Goal: Information Seeking & Learning: Learn about a topic

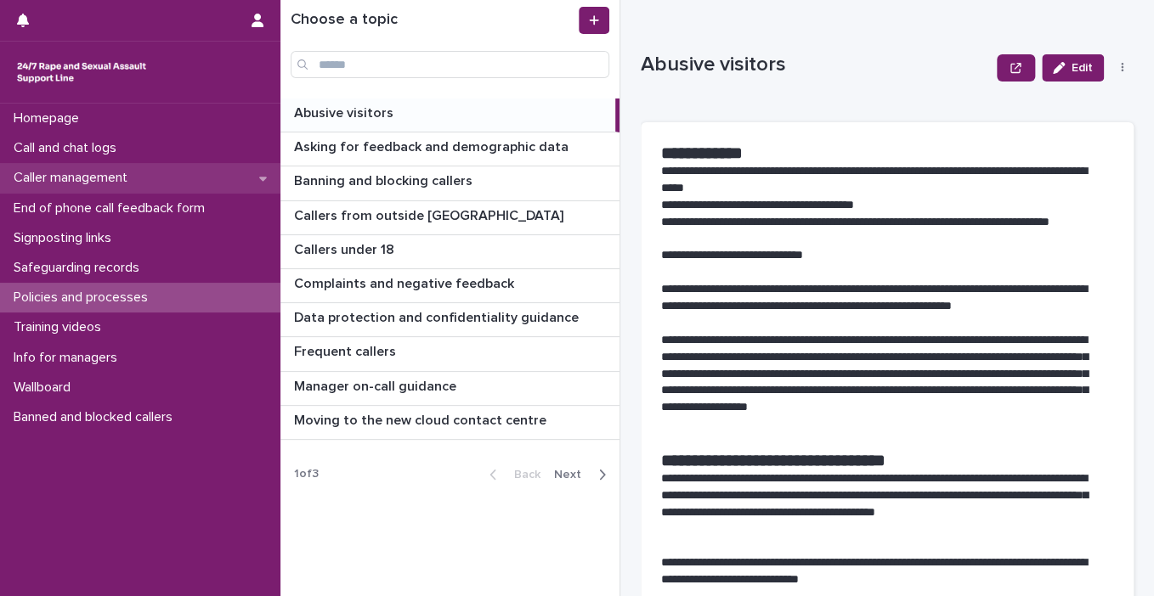
click at [100, 172] on p "Caller management" at bounding box center [74, 178] width 134 height 16
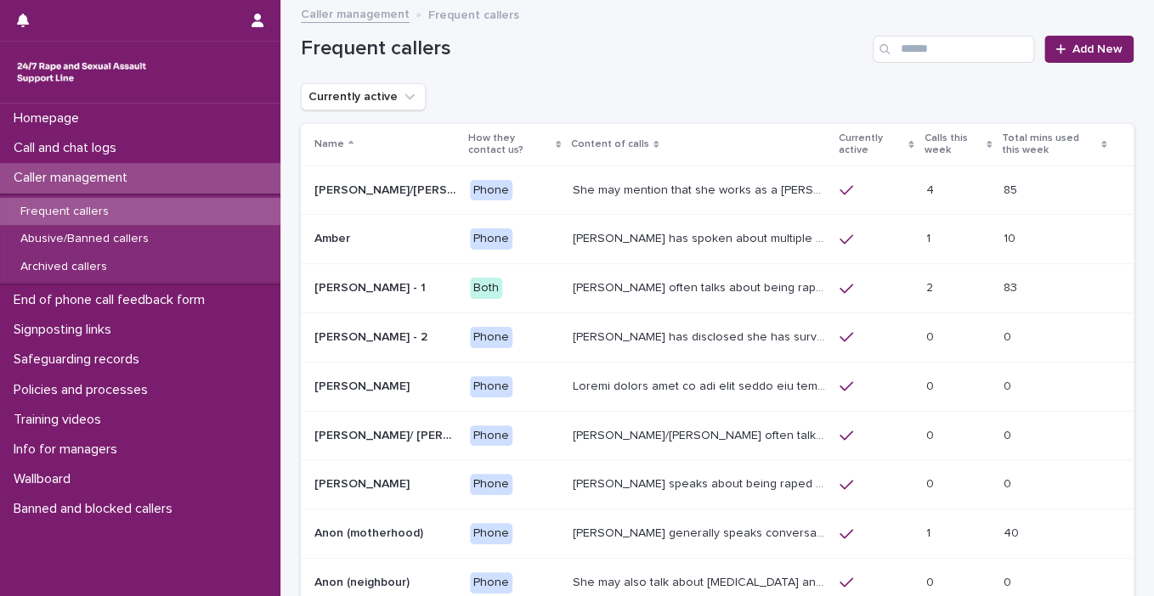
click at [97, 211] on p "Frequent callers" at bounding box center [65, 212] width 116 height 14
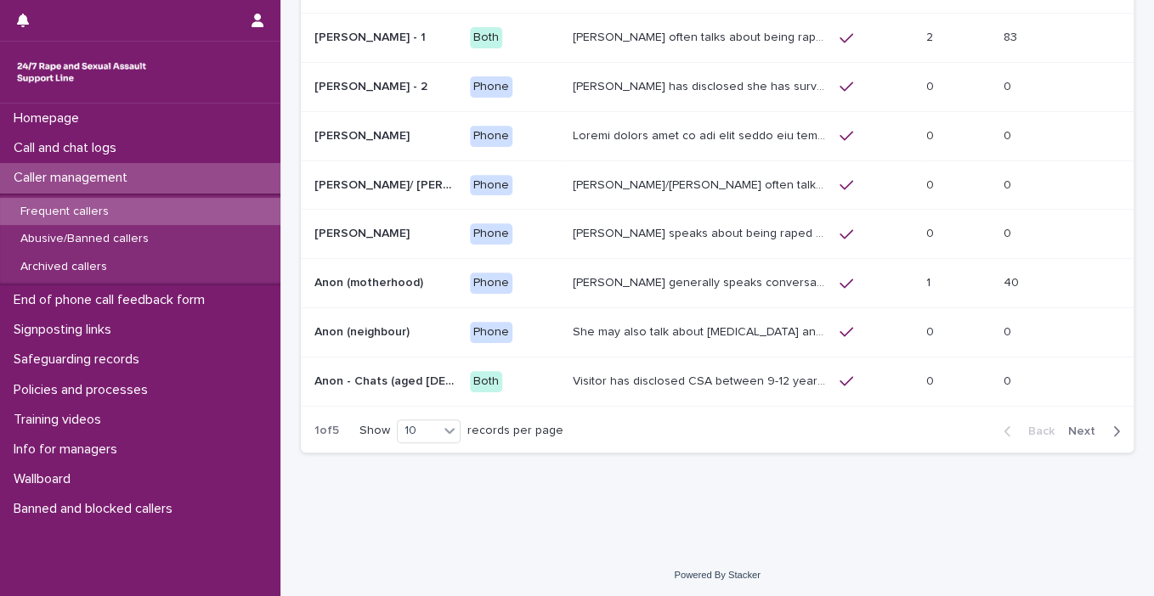
click at [1070, 426] on span "Next" at bounding box center [1086, 432] width 37 height 12
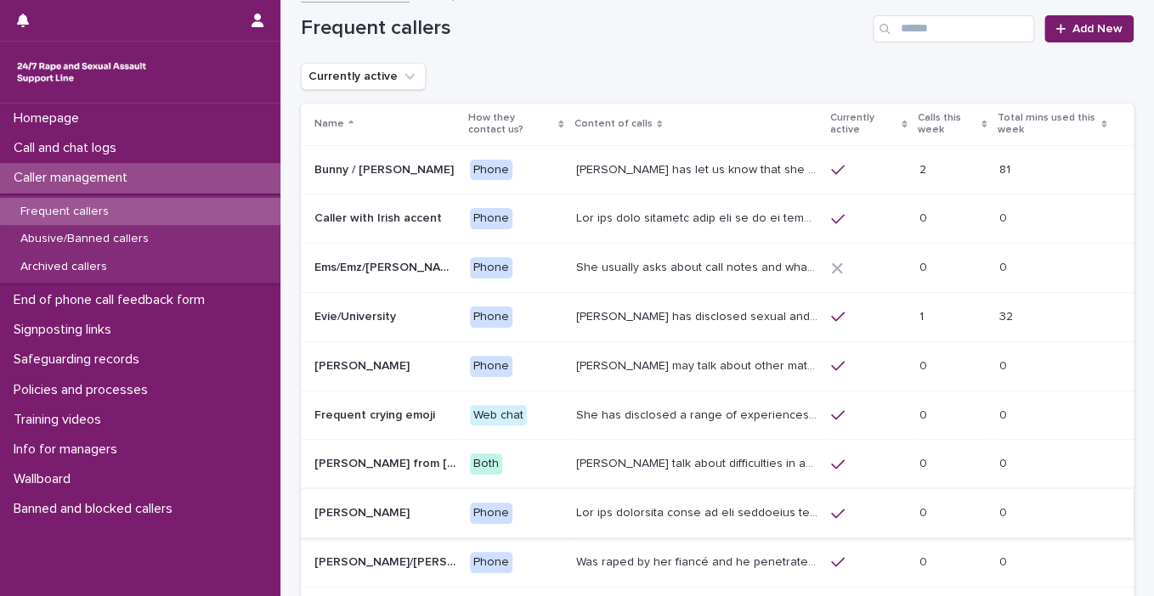
scroll to position [251, 0]
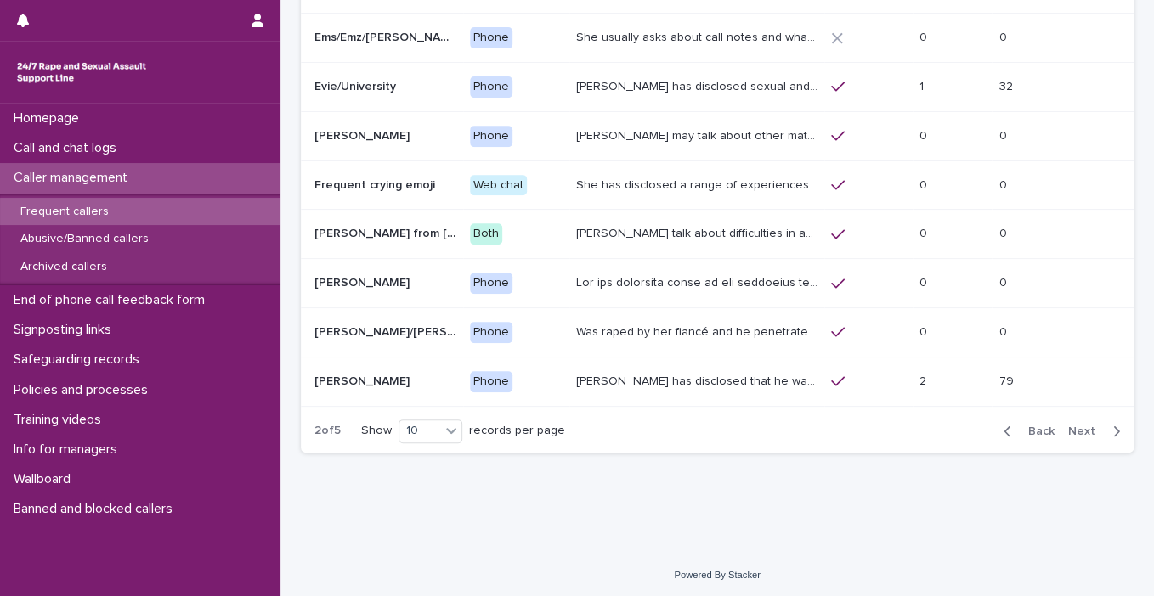
click at [1082, 429] on span "Next" at bounding box center [1086, 432] width 37 height 12
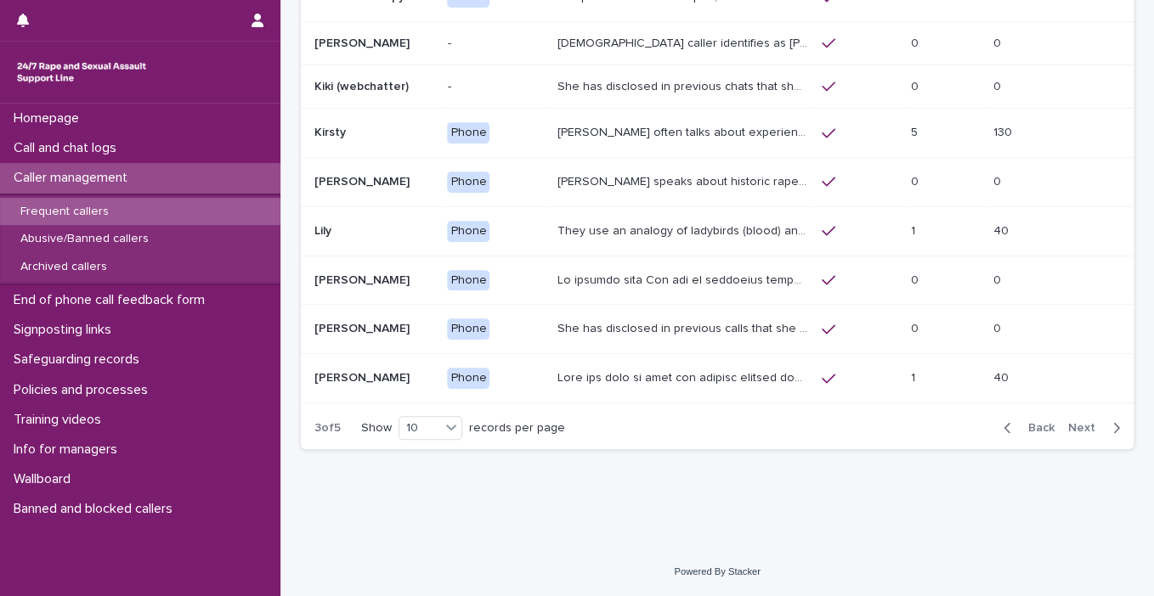
scroll to position [239, 0]
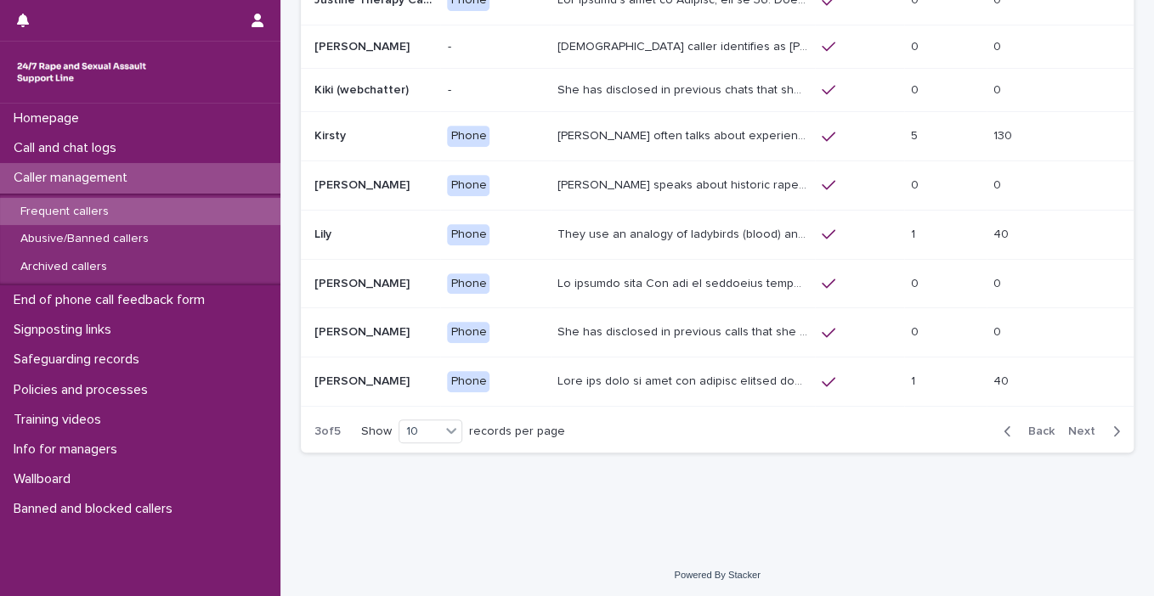
click at [734, 235] on p "They use an analogy of ladybirds (blood) and white syrup (semen). They refer to…" at bounding box center [684, 233] width 254 height 18
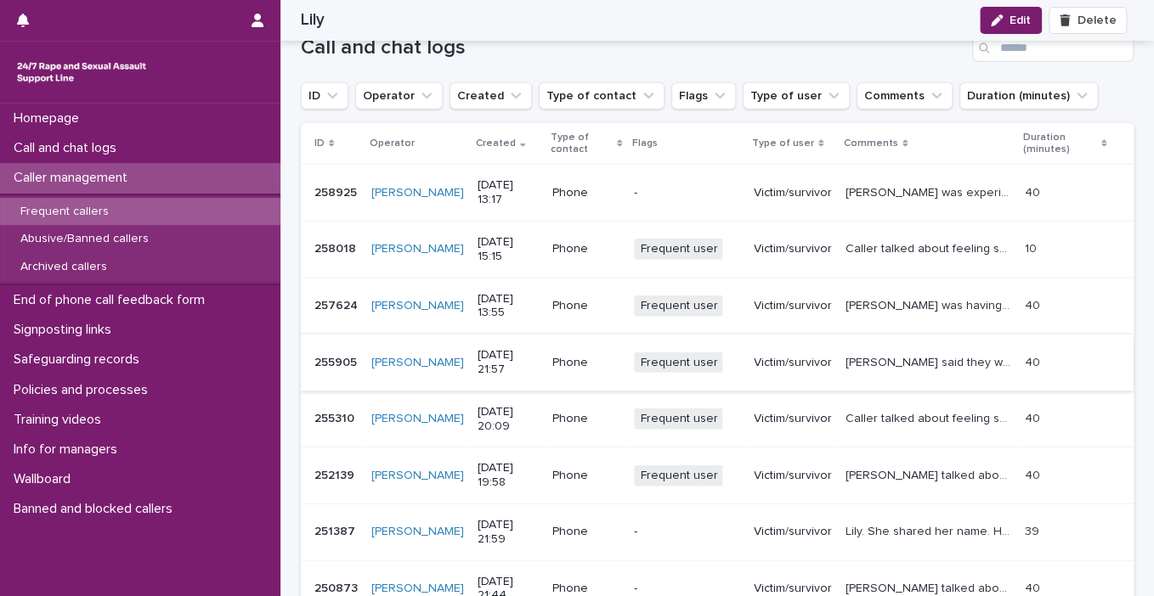
scroll to position [1865, 0]
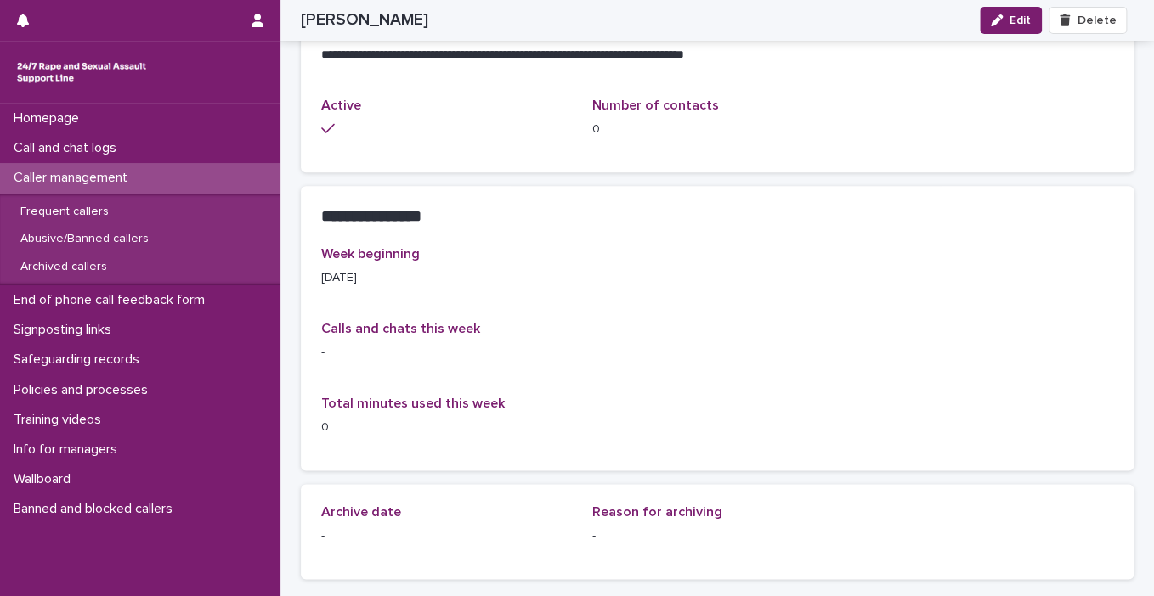
scroll to position [793, 0]
